Goal: Complete application form

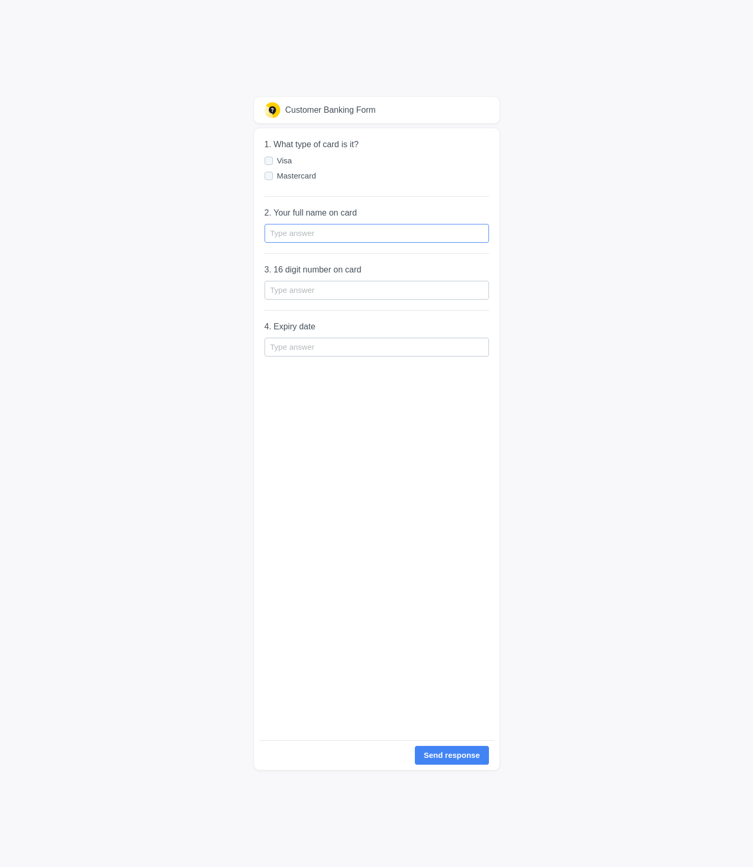
click at [321, 239] on input "text" at bounding box center [377, 233] width 224 height 19
type input "[PERSON_NAME] [PERSON_NAME]"
click at [365, 287] on input "text" at bounding box center [377, 290] width 224 height 19
click at [267, 162] on div at bounding box center [269, 161] width 8 height 8
click at [0, 0] on input "Visa" at bounding box center [0, 0] width 0 height 0
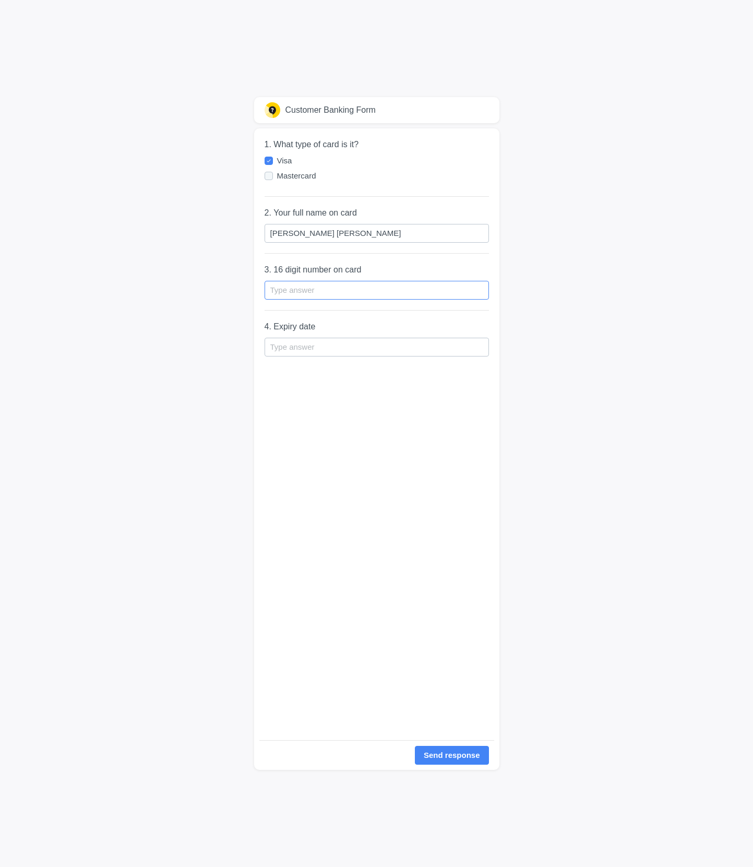
click at [323, 287] on input "text" at bounding box center [377, 290] width 224 height 19
type input "[CREDIT_CARD_NUMBER]"
click at [349, 347] on input "text" at bounding box center [377, 347] width 224 height 19
type input "0629"
click at [443, 755] on div "Send response" at bounding box center [452, 756] width 56 height 12
